Goal: Information Seeking & Learning: Learn about a topic

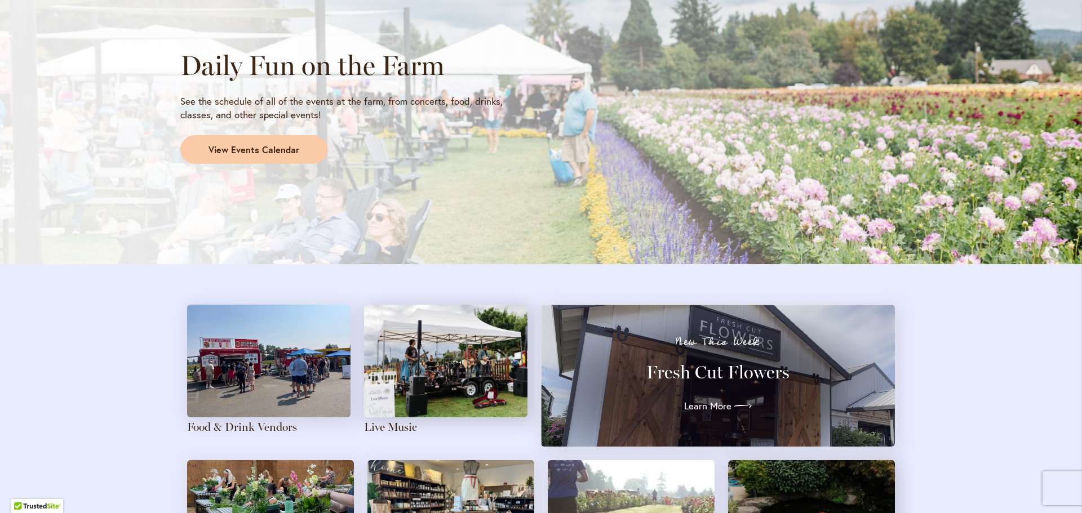
scroll to position [1014, 0]
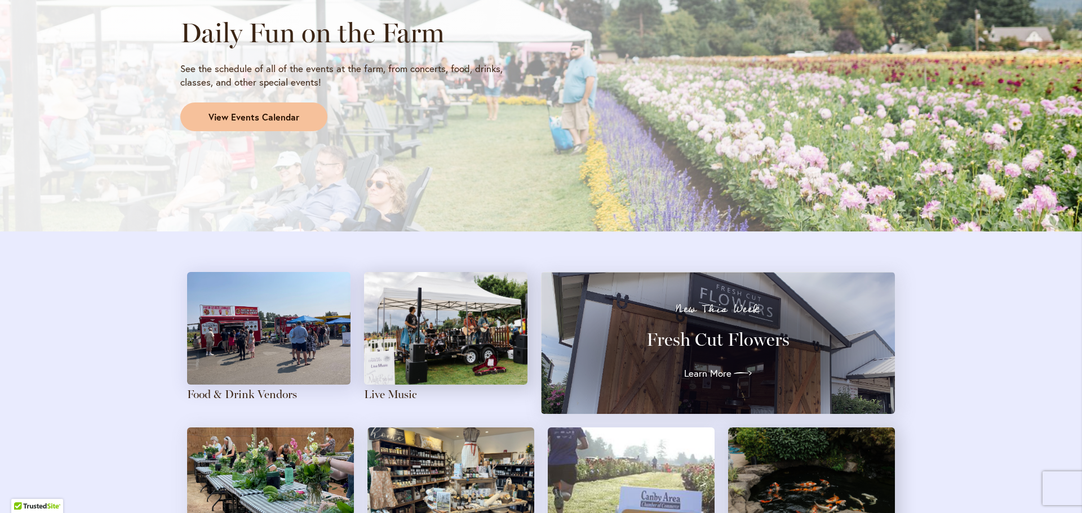
click at [246, 112] on span "View Events Calendar" at bounding box center [254, 117] width 91 height 13
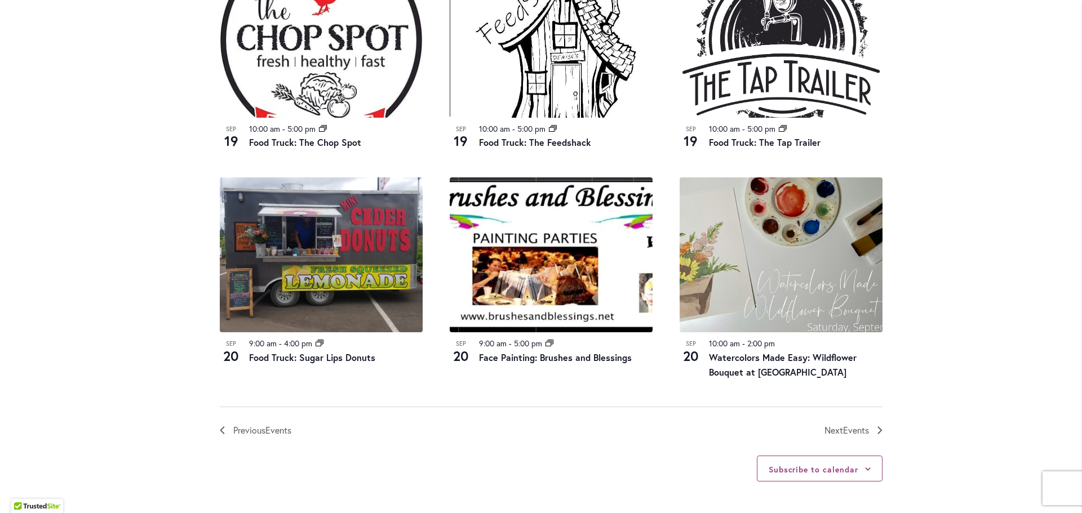
scroll to position [1127, 0]
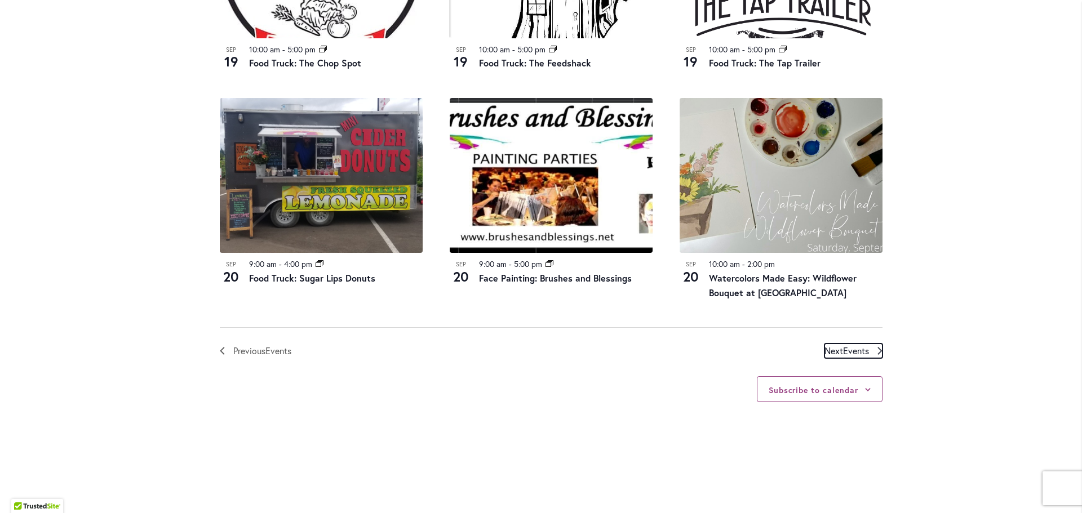
click at [853, 352] on span "Events" at bounding box center [856, 351] width 26 height 12
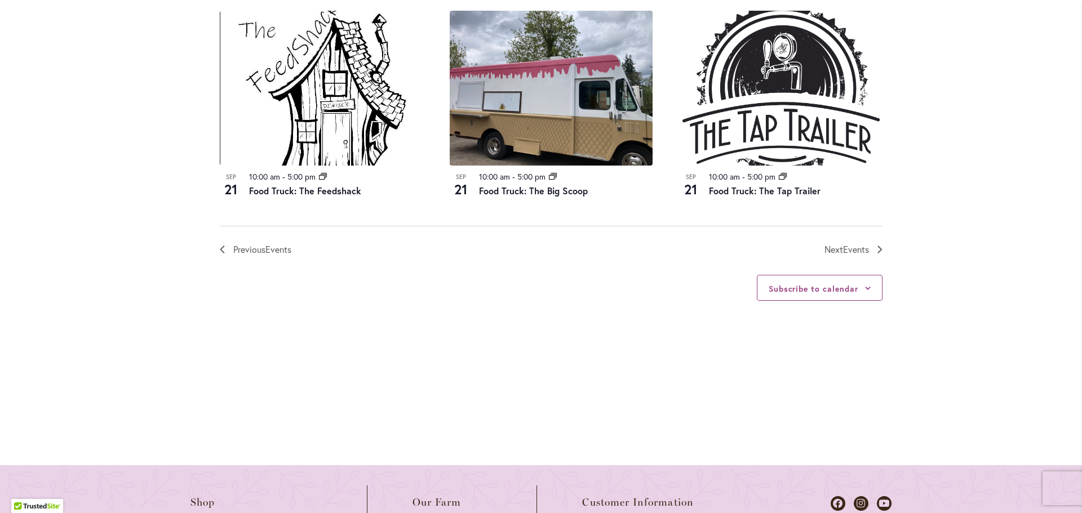
scroll to position [1288, 0]
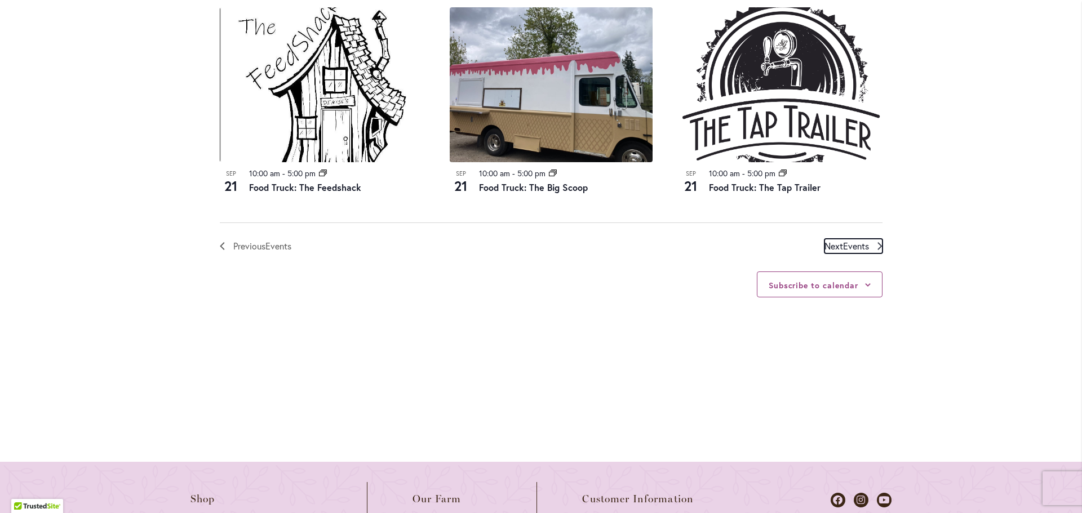
click at [846, 248] on span "Events" at bounding box center [856, 246] width 26 height 12
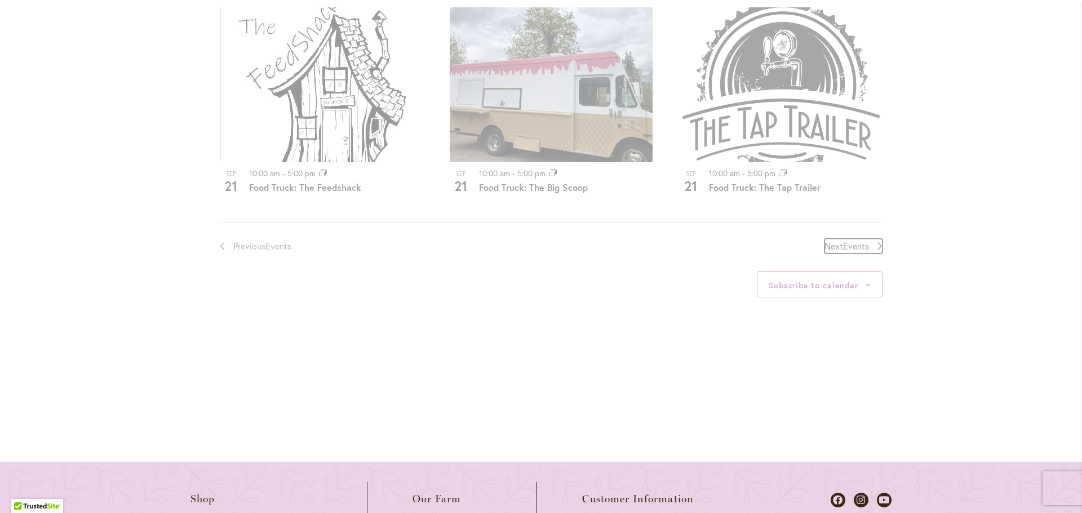
scroll to position [556, 0]
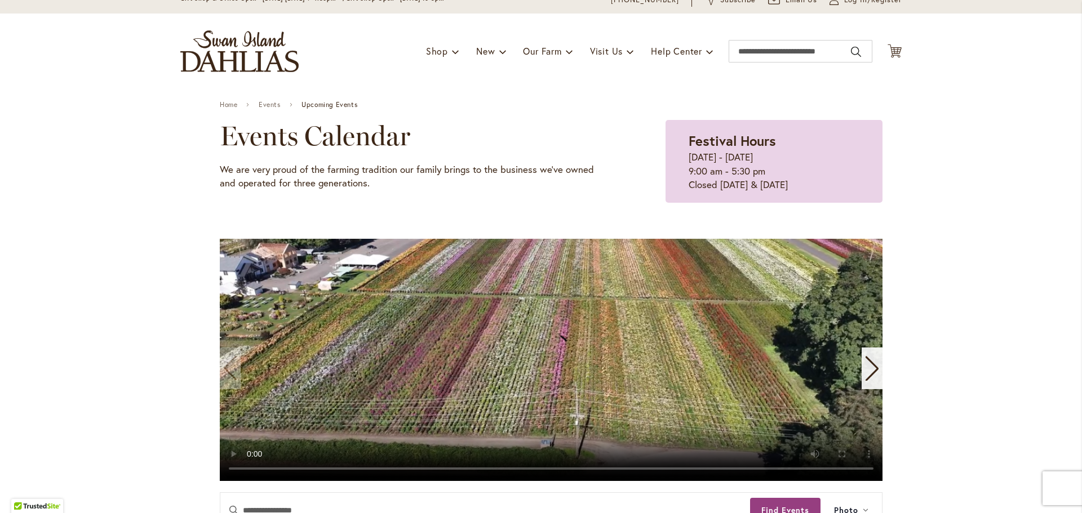
scroll to position [48, 0]
click at [746, 140] on strong "Festival Hours" at bounding box center [732, 141] width 87 height 18
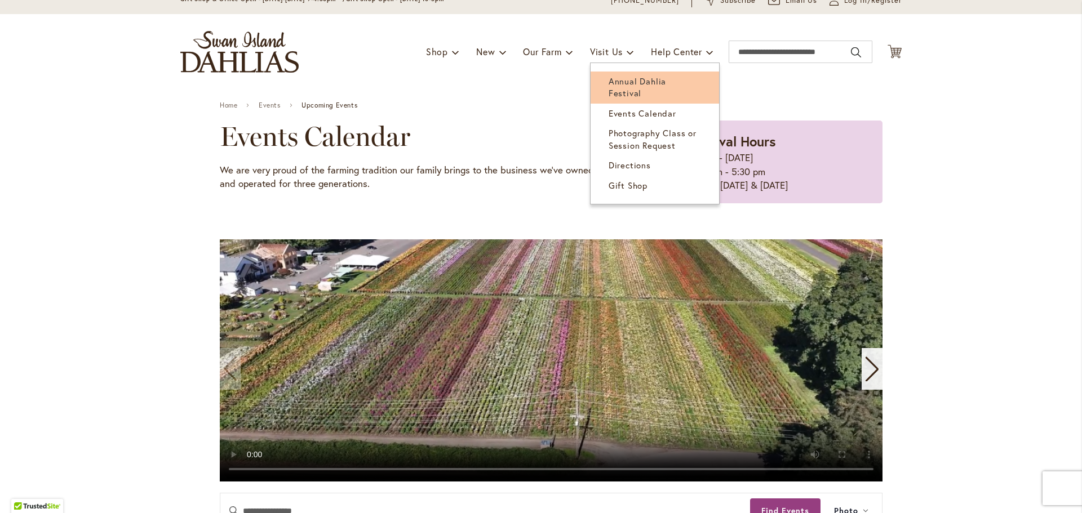
click at [621, 78] on span "Annual Dahlia Festival" at bounding box center [637, 87] width 57 height 23
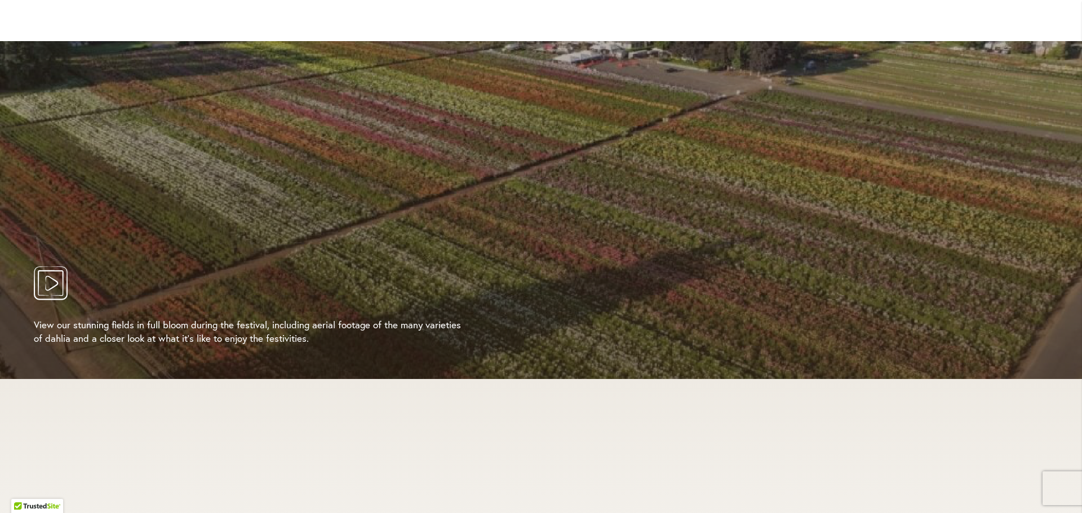
scroll to position [2029, 0]
